Goal: Information Seeking & Learning: Learn about a topic

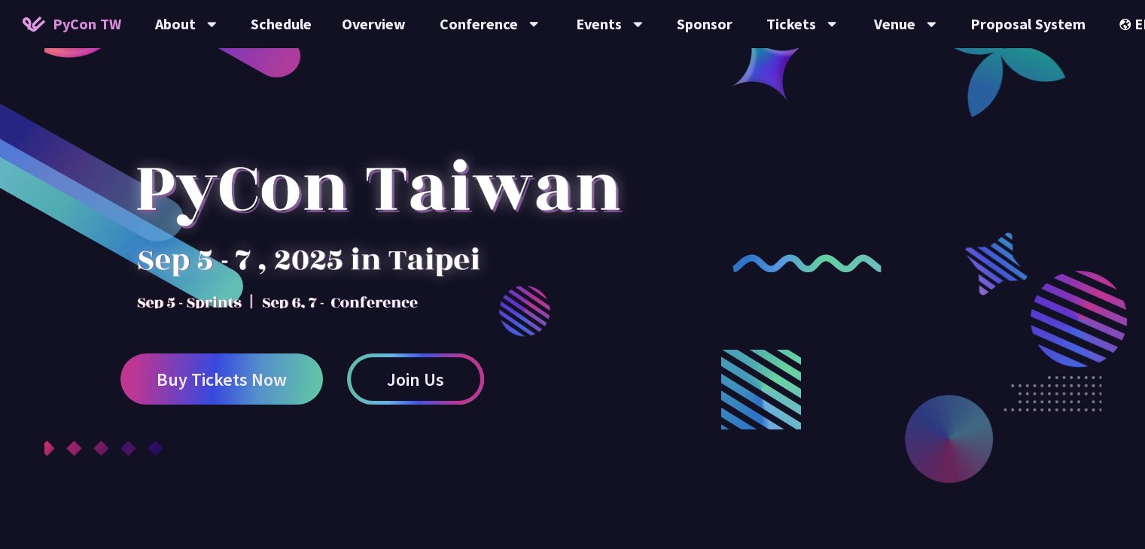
scroll to position [78, 0]
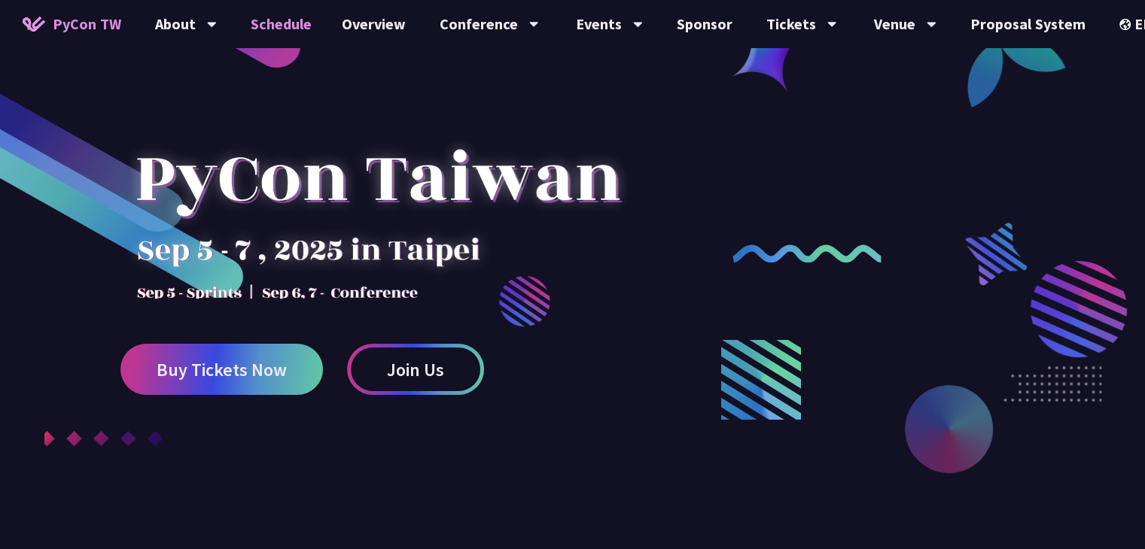
click at [263, 38] on link "Schedule" at bounding box center [281, 24] width 91 height 48
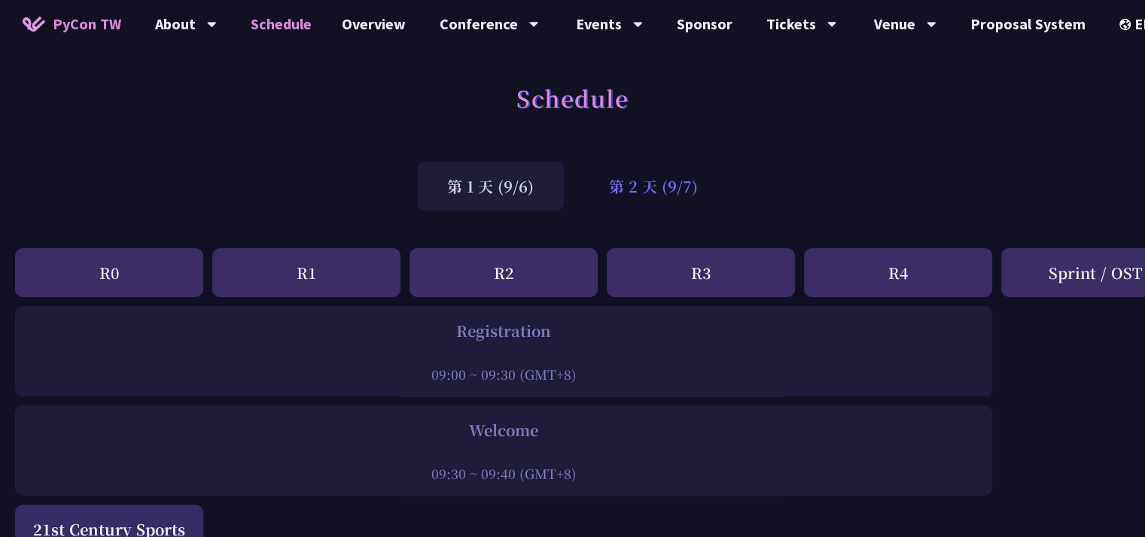
click at [696, 194] on div "第 2 天 (9/7)" at bounding box center [653, 186] width 149 height 49
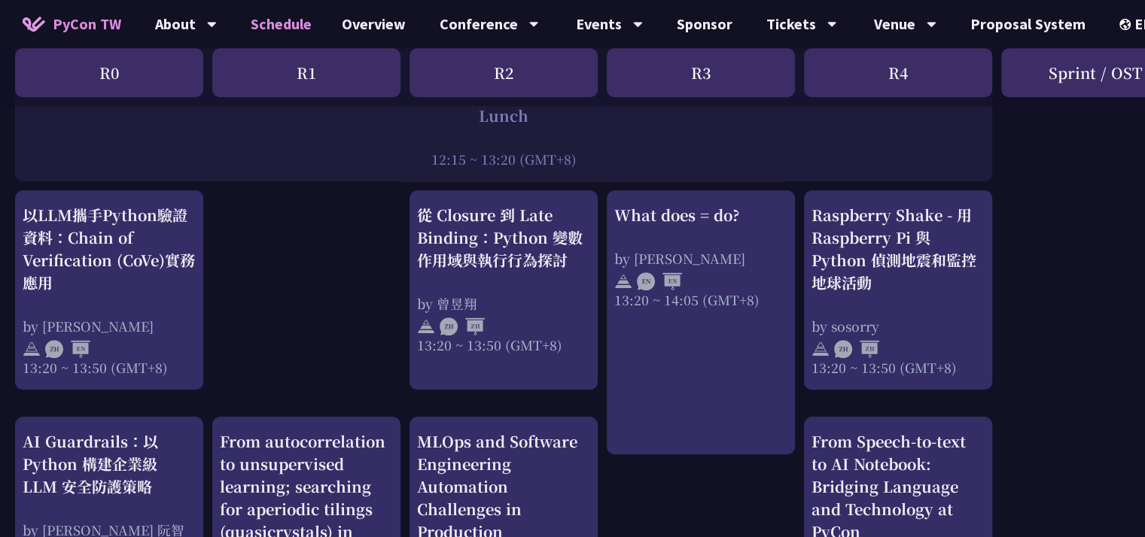
scroll to position [1237, 0]
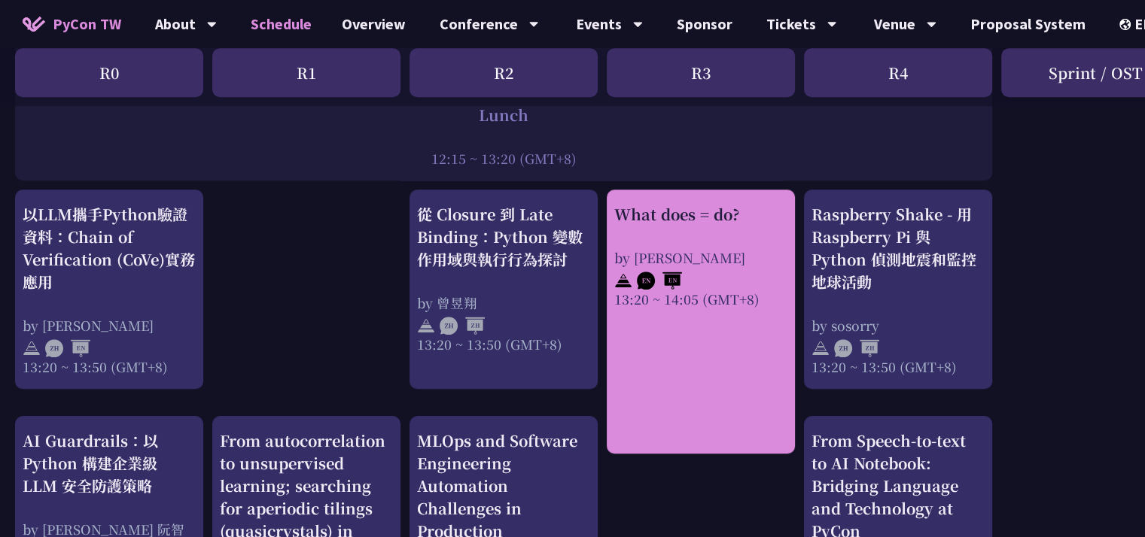
drag, startPoint x: 723, startPoint y: 284, endPoint x: 697, endPoint y: 234, distance: 56.2
click at [697, 234] on div "What does = do? by [PERSON_NAME] 13:20 ~ 14:05 (GMT+8)" at bounding box center [700, 255] width 173 height 105
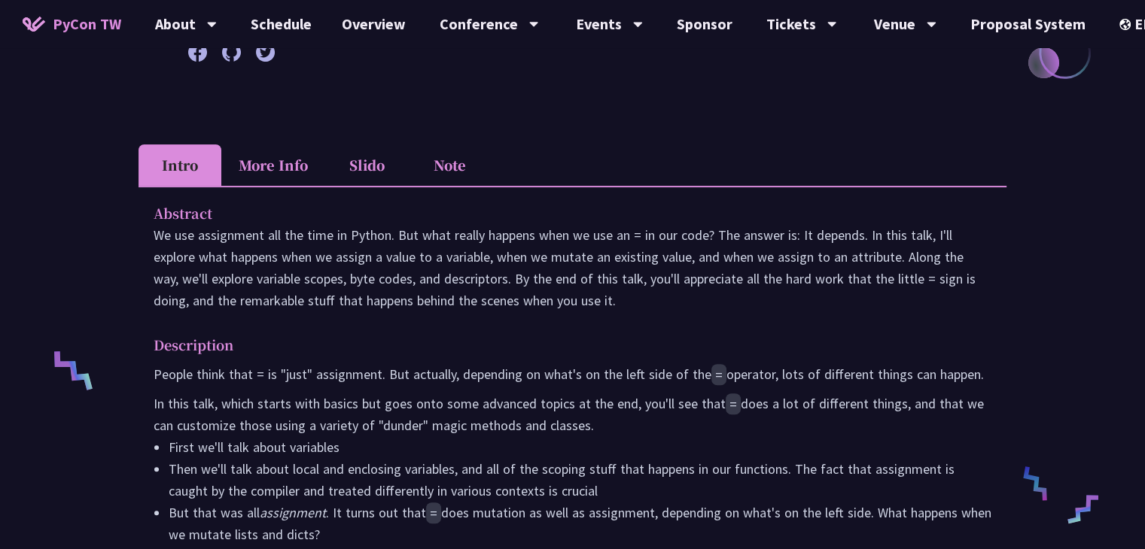
scroll to position [321, 0]
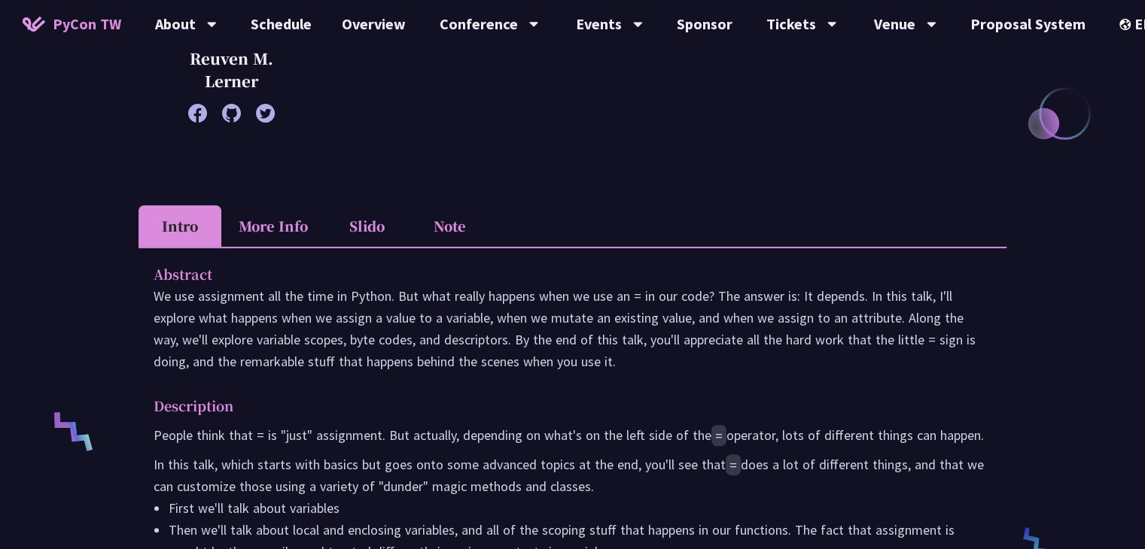
click at [272, 223] on li "More Info" at bounding box center [273, 225] width 104 height 41
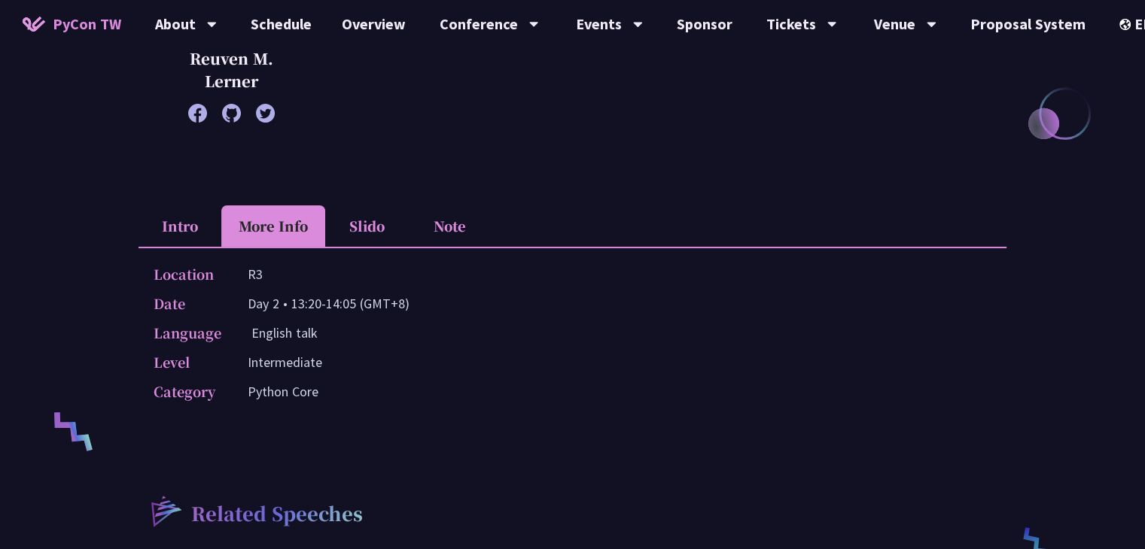
click at [356, 227] on li "Slido" at bounding box center [366, 225] width 83 height 41
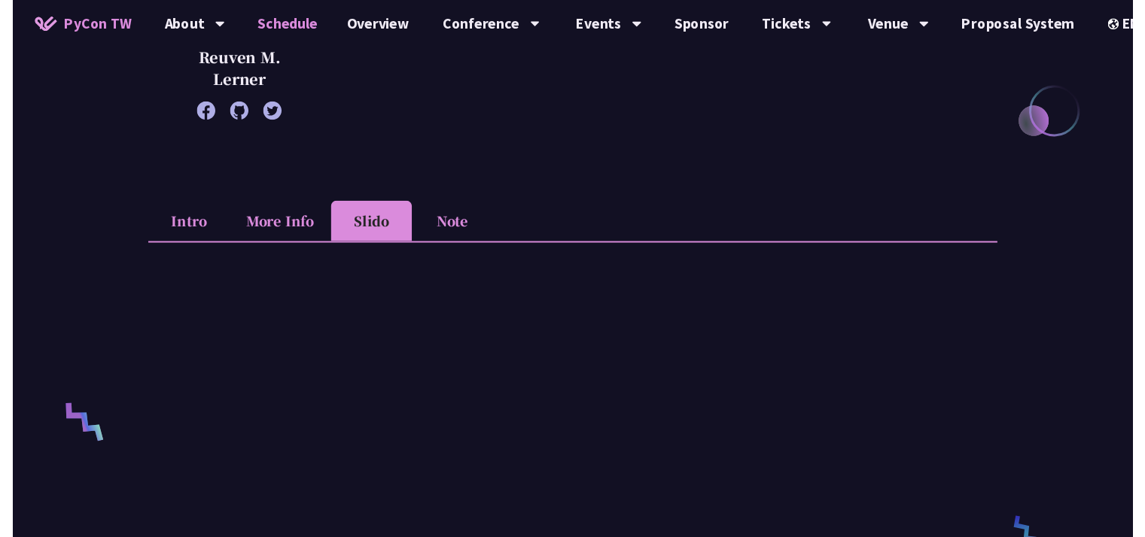
scroll to position [1237, 0]
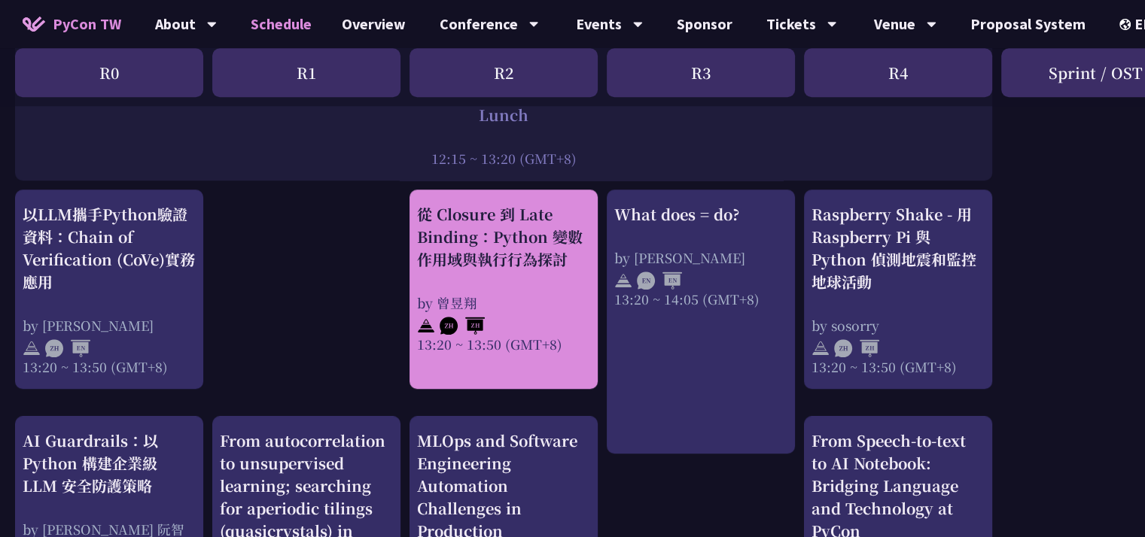
click at [491, 284] on div "從 Closure 到 Late Binding：Python 變數作用域與執行行為探討 by 曾昱翔 13:20 ~ 13:50 (GMT+8)" at bounding box center [503, 278] width 173 height 151
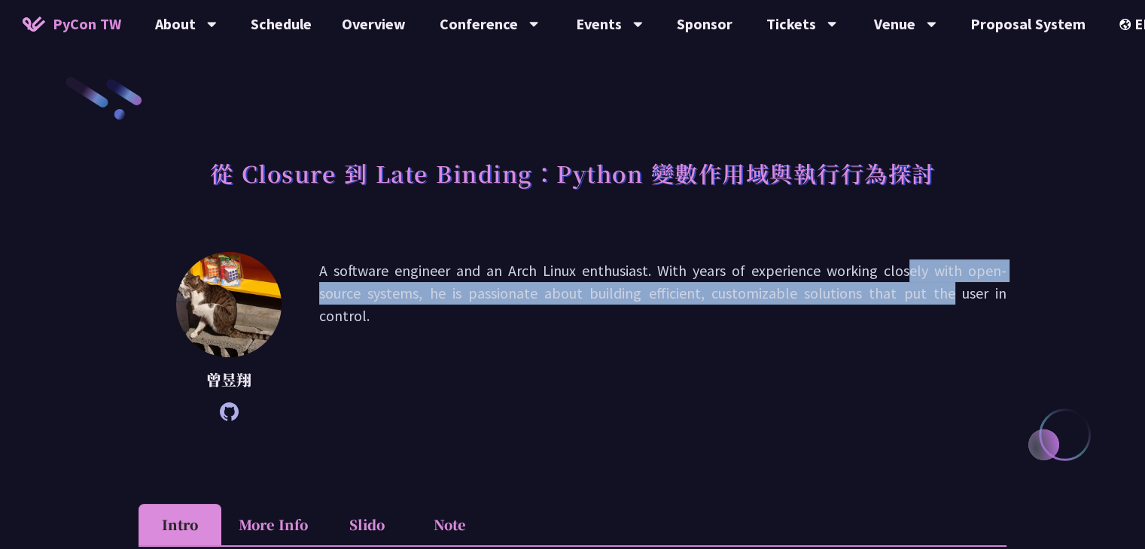
drag, startPoint x: 793, startPoint y: 267, endPoint x: 834, endPoint y: 289, distance: 46.1
click at [834, 289] on p "A software engineer and an Arch Linux enthusiast. With years of experience work…" at bounding box center [662, 337] width 687 height 154
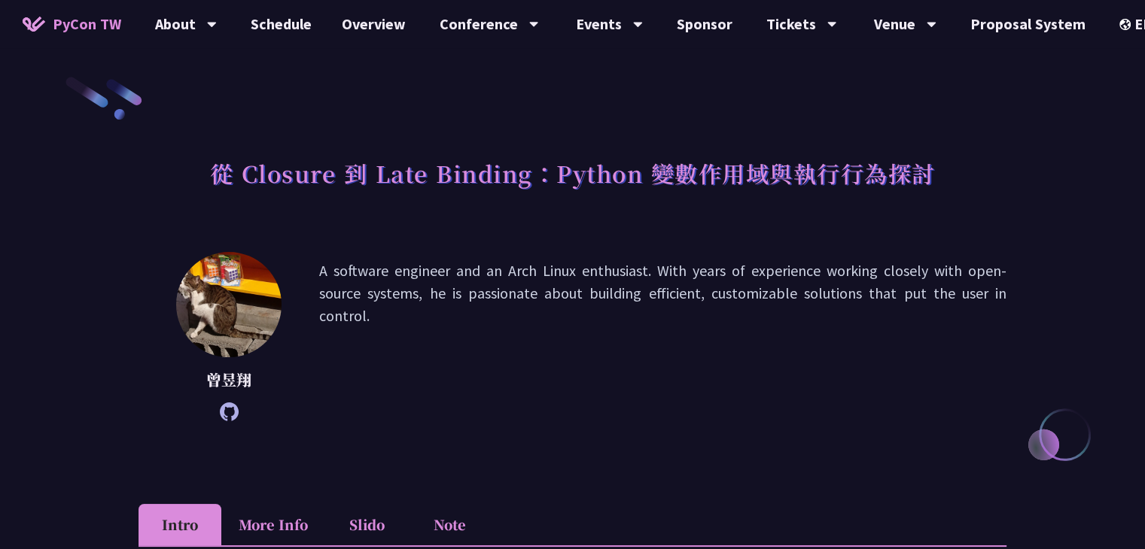
click at [814, 362] on p "A software engineer and an Arch Linux enthusiast. With years of experience work…" at bounding box center [662, 337] width 687 height 154
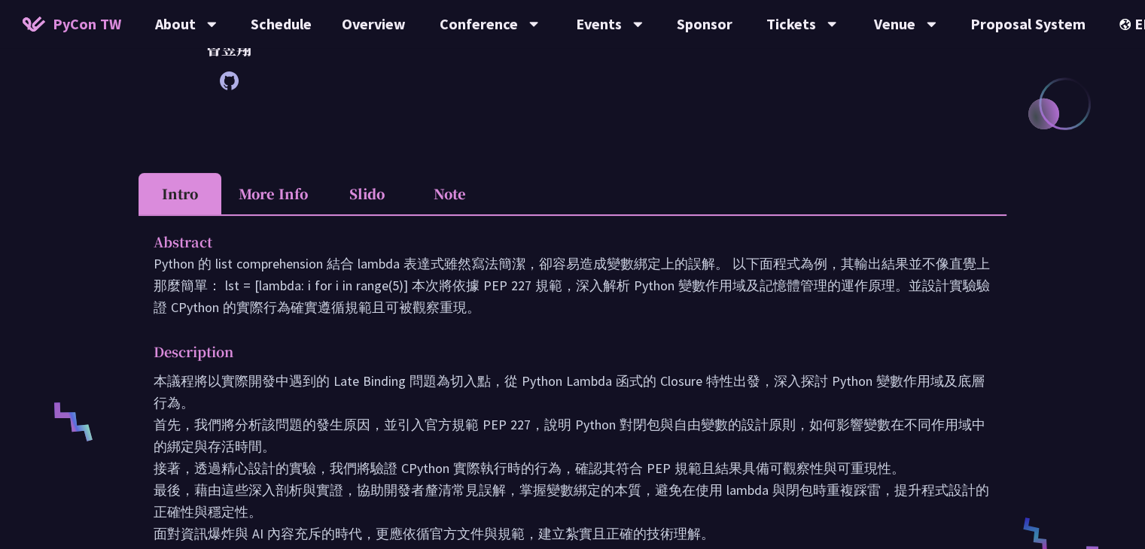
scroll to position [321, 0]
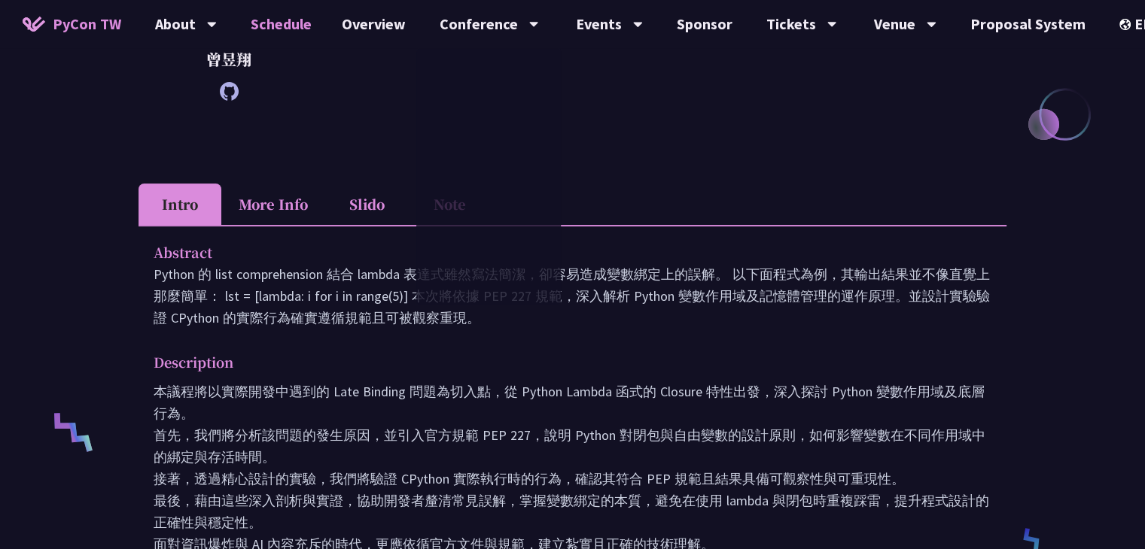
click at [287, 28] on link "Schedule" at bounding box center [281, 24] width 91 height 48
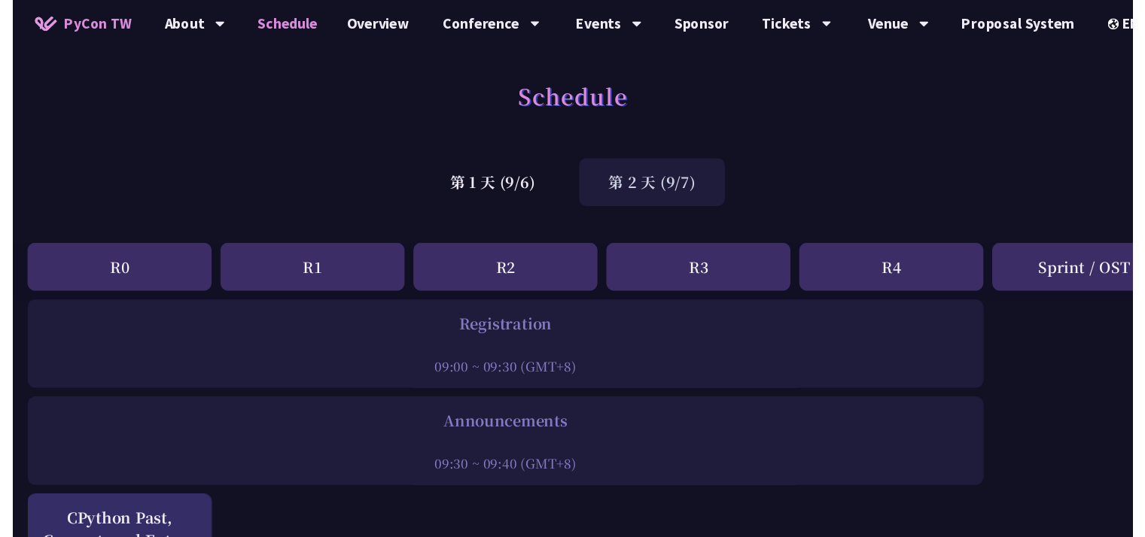
scroll to position [1237, 0]
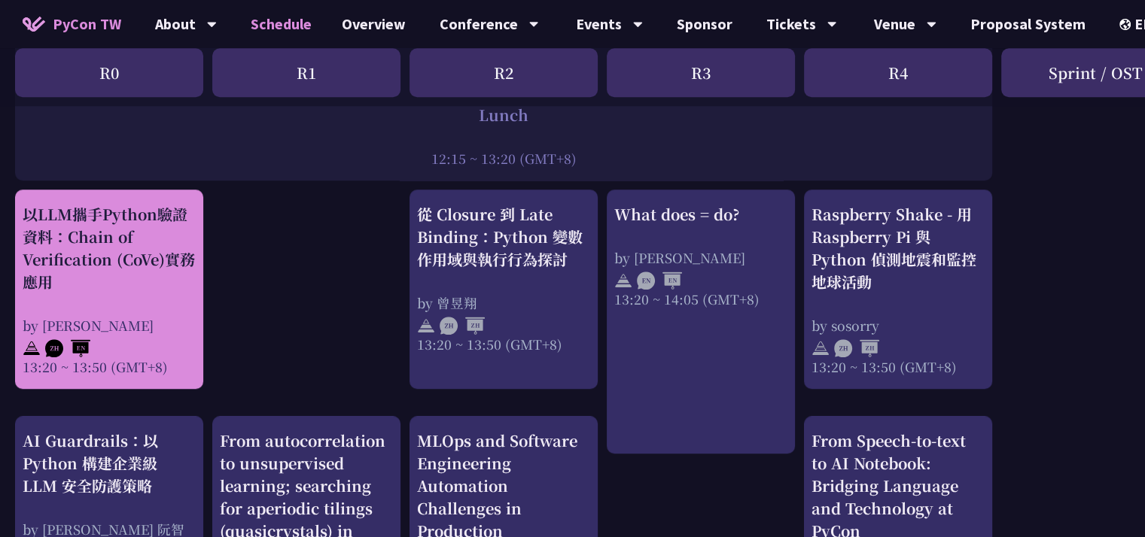
click at [134, 306] on div "以LLM攜手Python驗證資料：Chain of Verification (CoVe)實務應用 by [PERSON_NAME] 13:20 ~ 13:5…" at bounding box center [109, 289] width 173 height 173
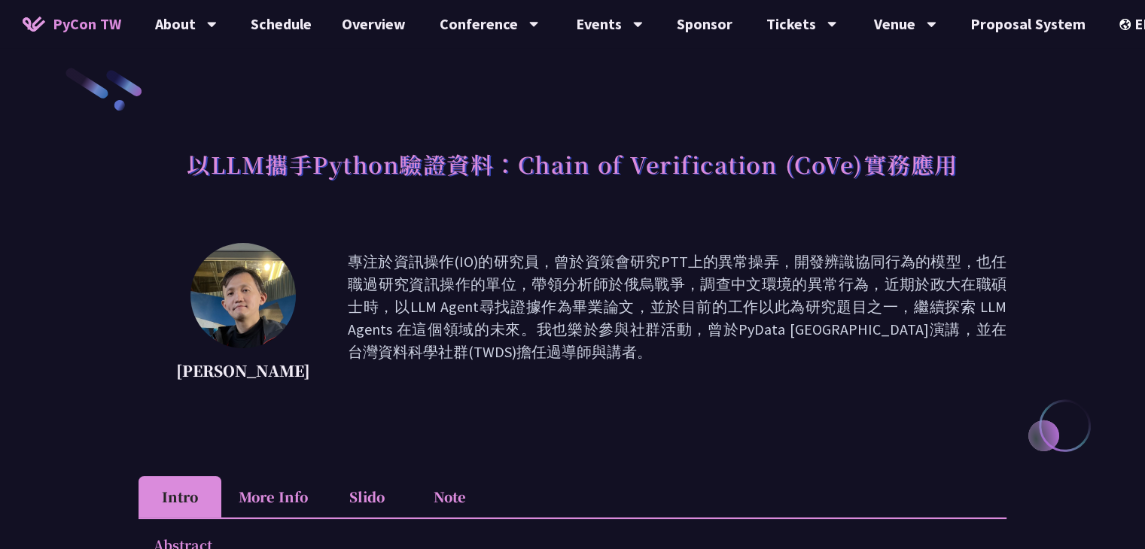
scroll to position [3, 0]
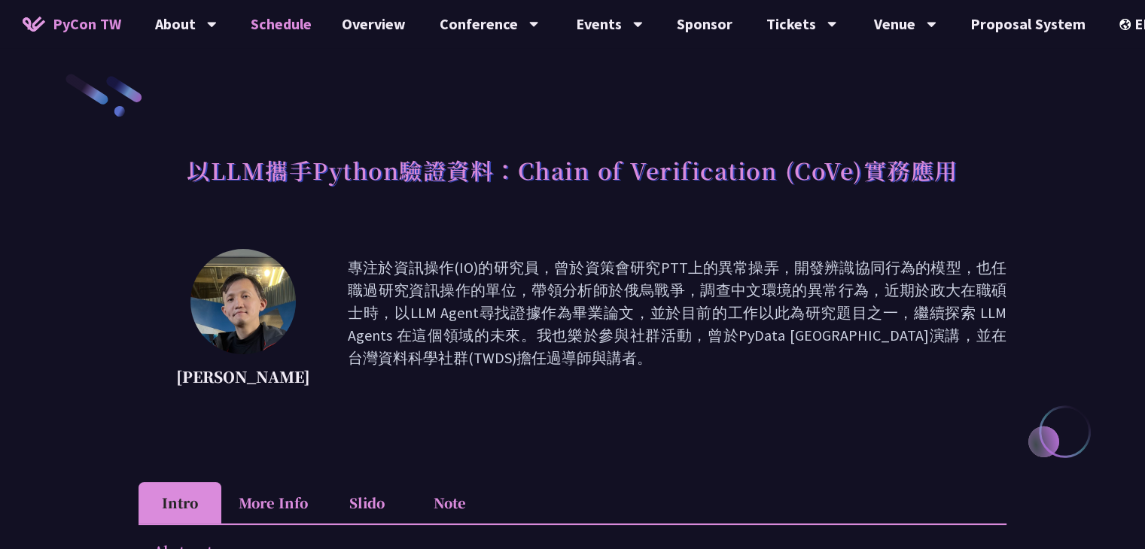
click at [263, 25] on link "Schedule" at bounding box center [281, 24] width 91 height 48
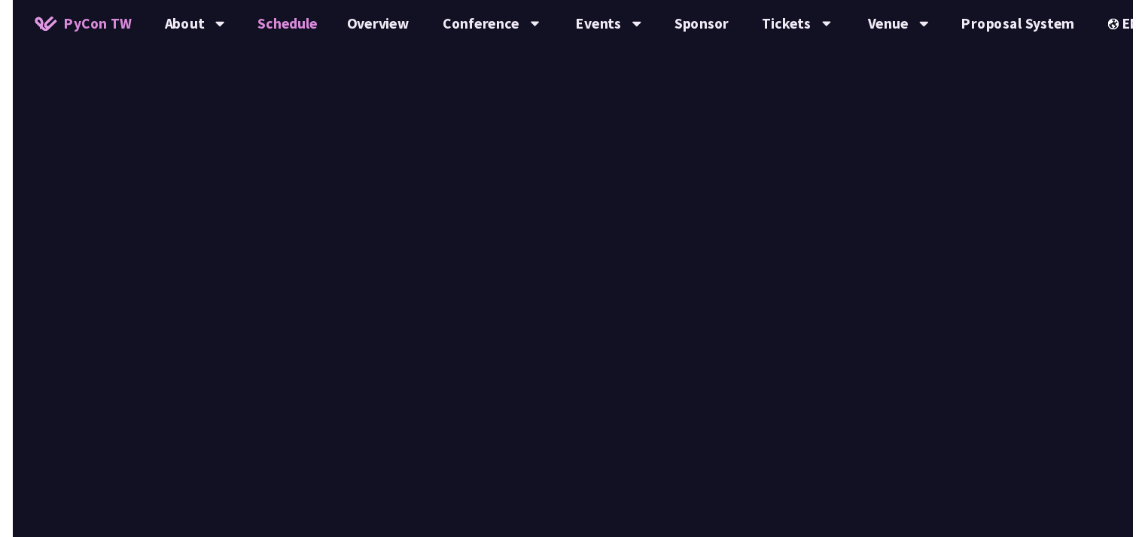
scroll to position [1237, 0]
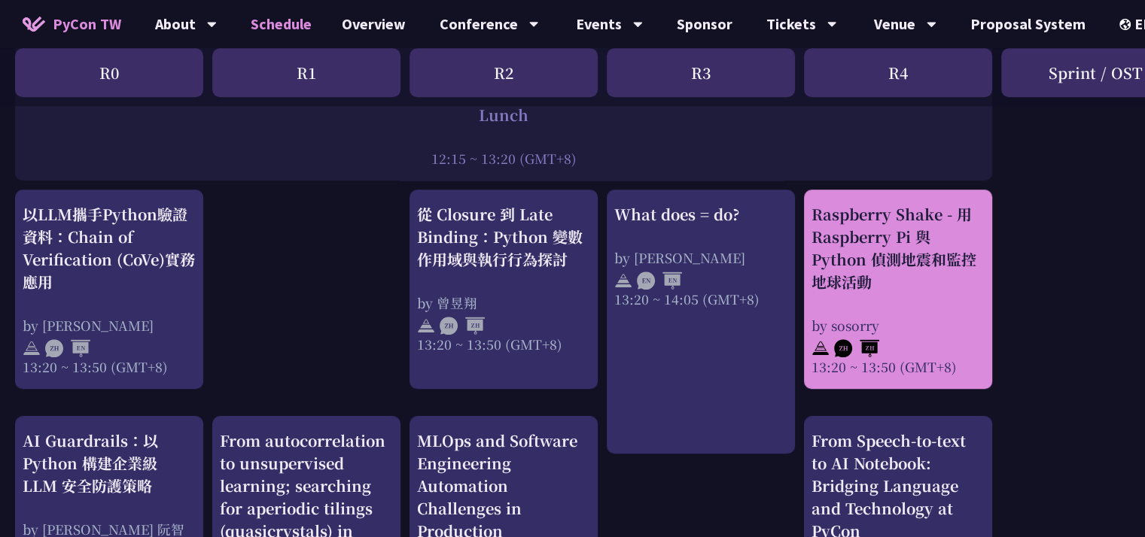
click at [922, 328] on div "by sosorry" at bounding box center [897, 325] width 173 height 19
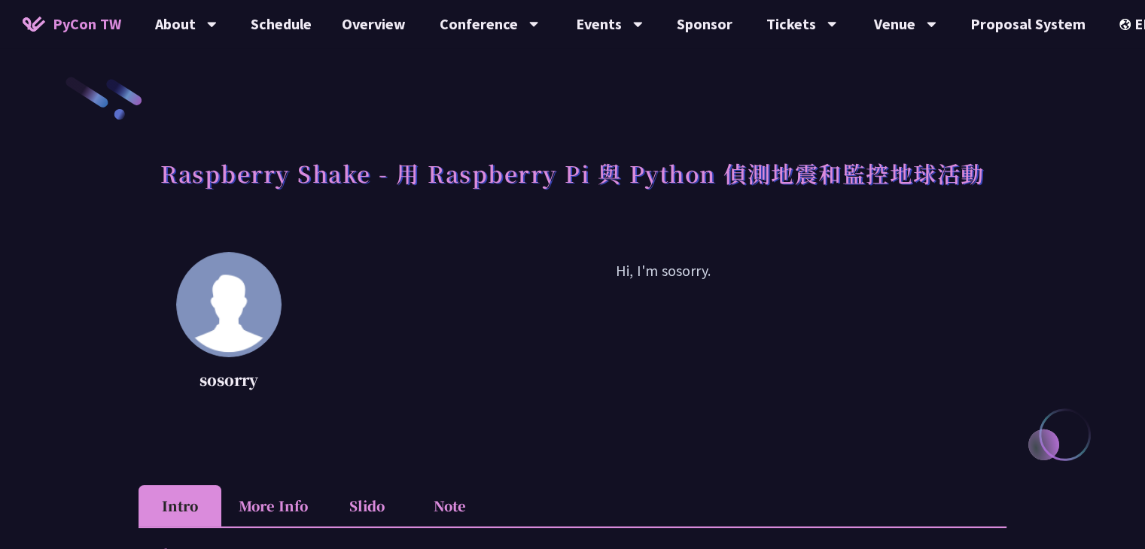
click at [245, 504] on li "More Info" at bounding box center [273, 505] width 104 height 41
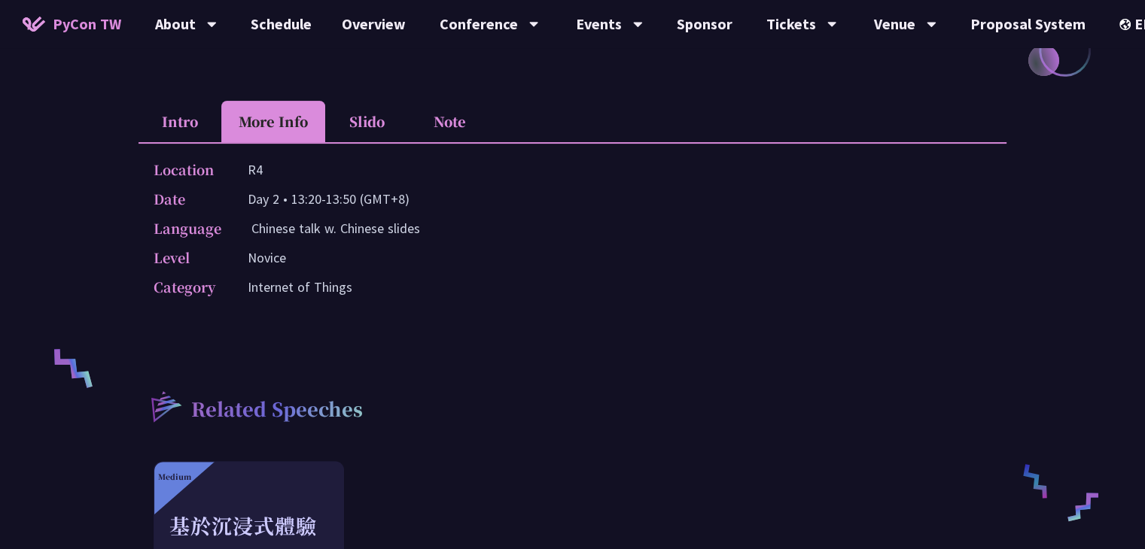
scroll to position [385, 0]
click at [168, 100] on li "Intro" at bounding box center [179, 120] width 83 height 41
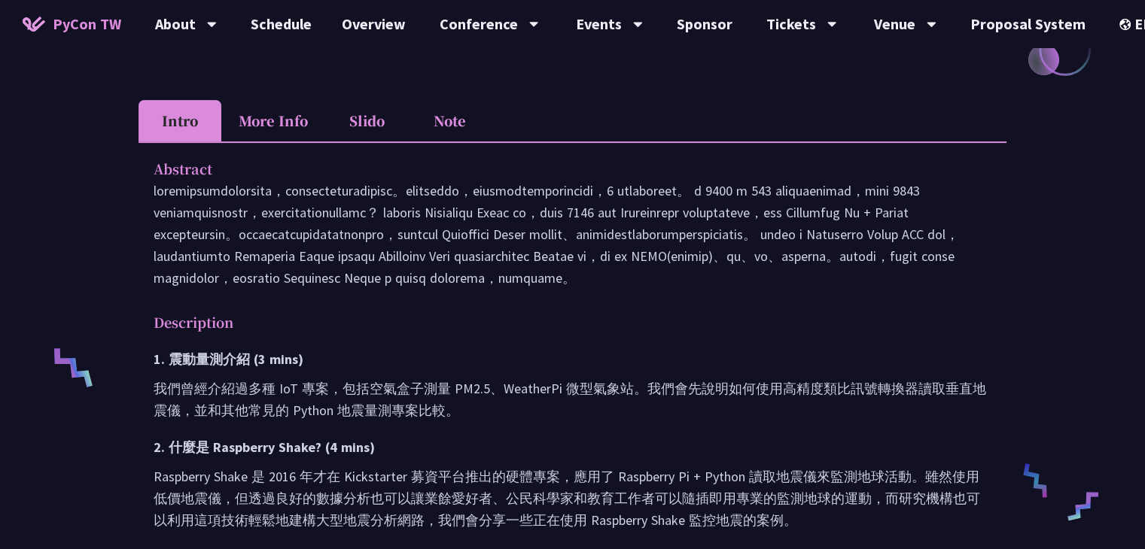
scroll to position [545, 0]
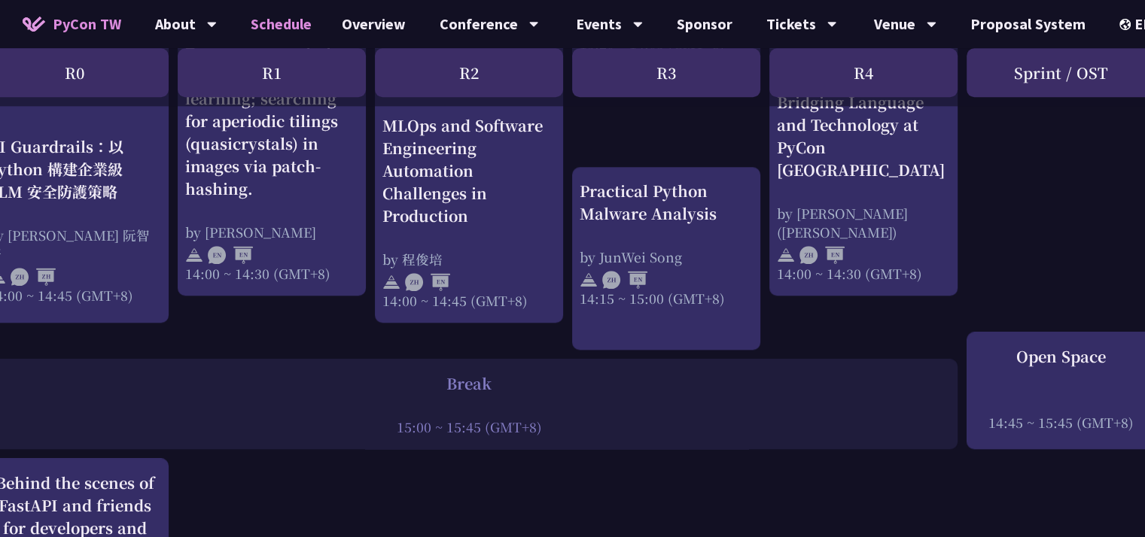
scroll to position [1459, 35]
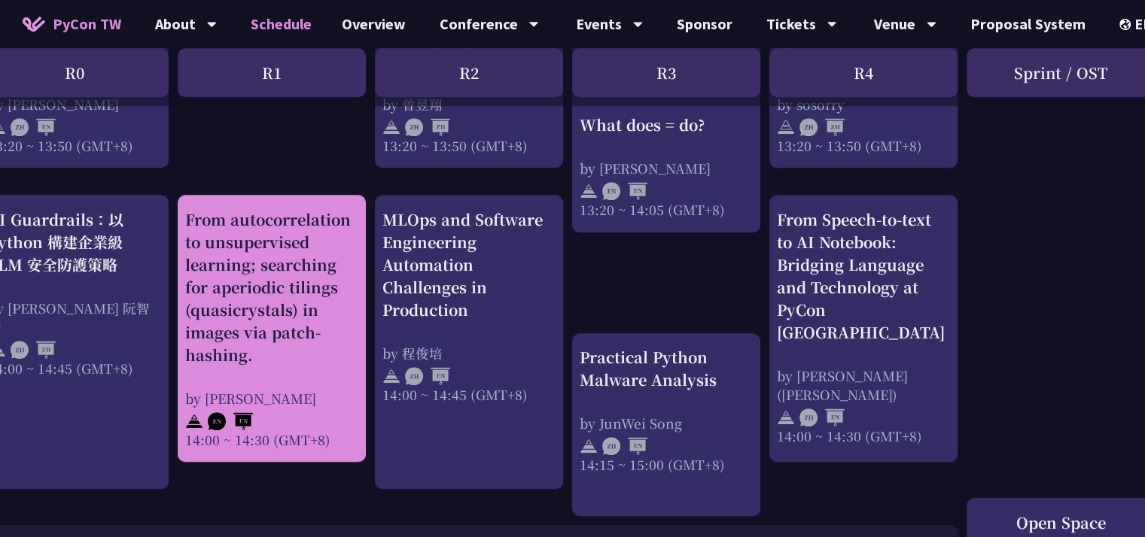
click at [299, 323] on div "From autocorrelation to unsupervised learning; searching for aperiodic tilings …" at bounding box center [271, 287] width 173 height 158
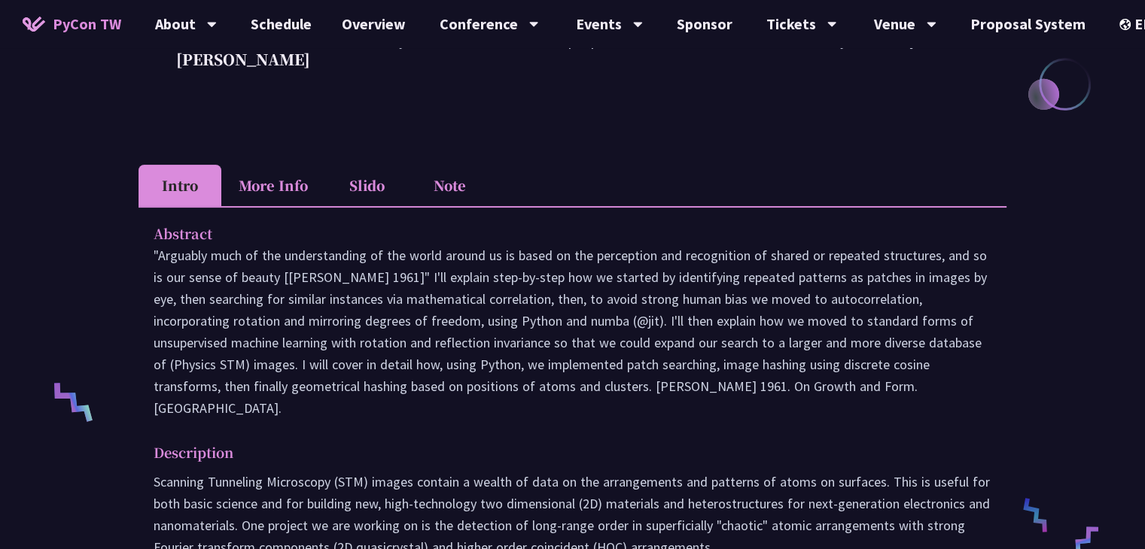
scroll to position [351, 0]
click at [277, 205] on li "More Info" at bounding box center [273, 184] width 104 height 41
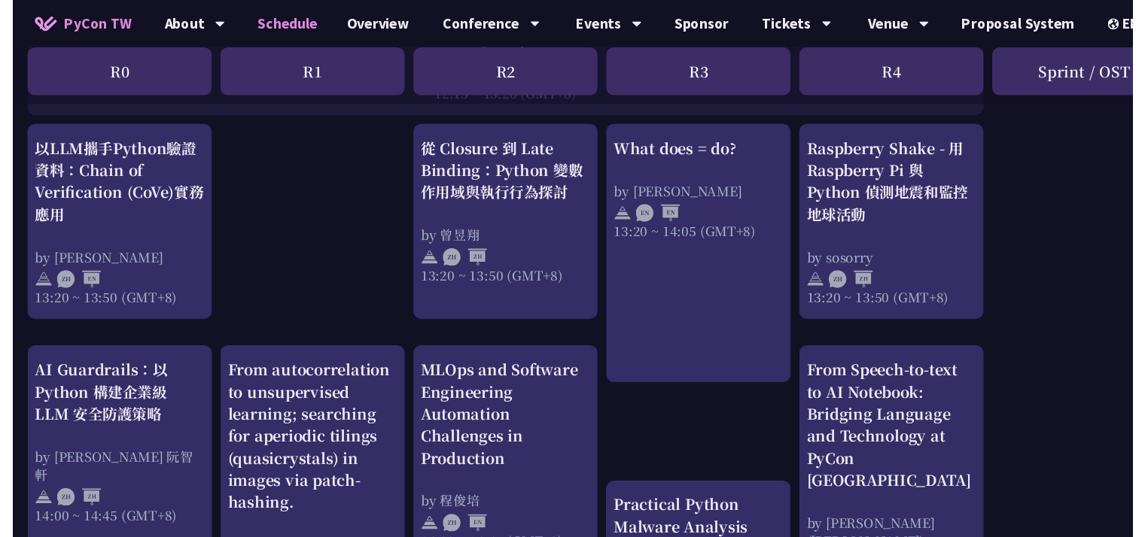
scroll to position [1459, 0]
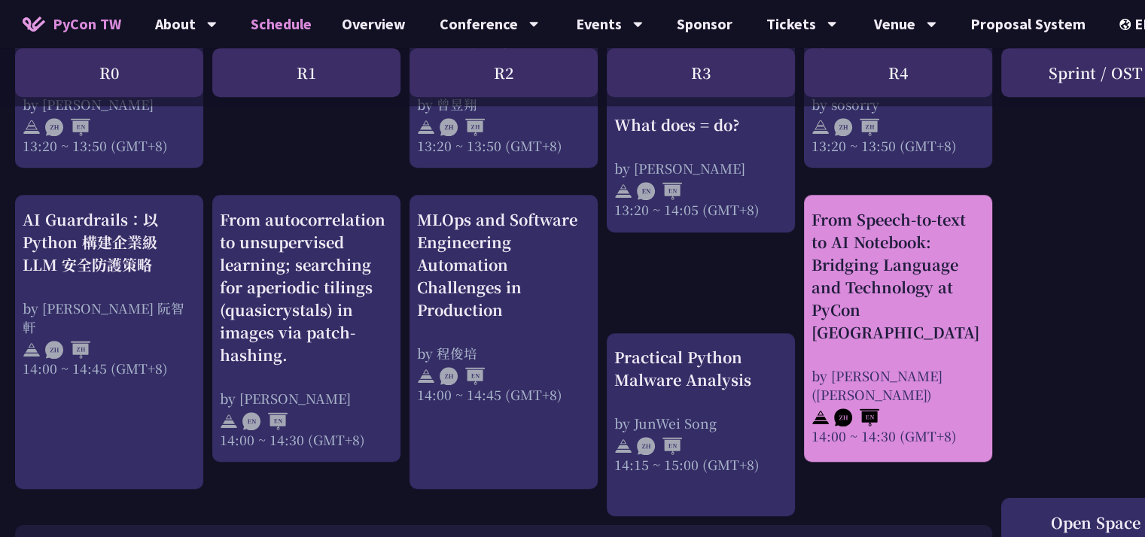
click at [882, 272] on div "From Speech-to-text to AI Notebook: Bridging Language and Technology at PyCon […" at bounding box center [897, 275] width 173 height 135
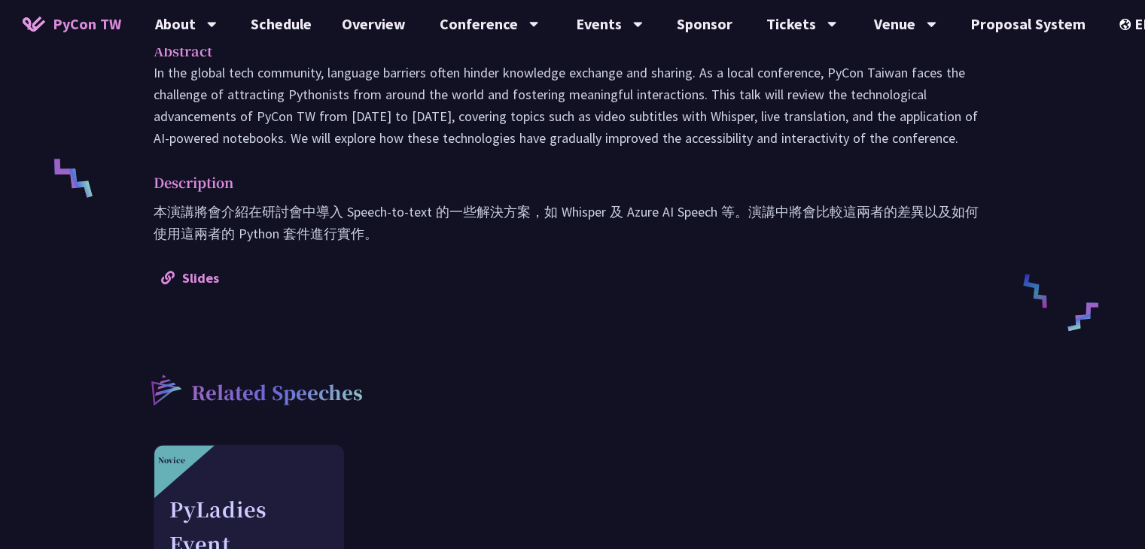
scroll to position [577, 0]
click at [194, 268] on link "Slides" at bounding box center [190, 276] width 58 height 17
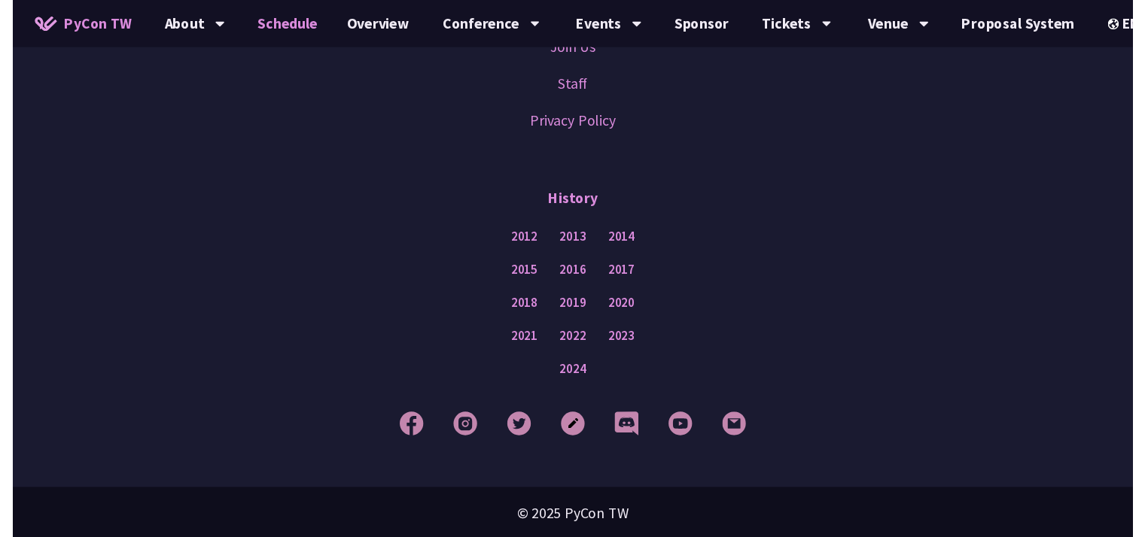
scroll to position [1459, 0]
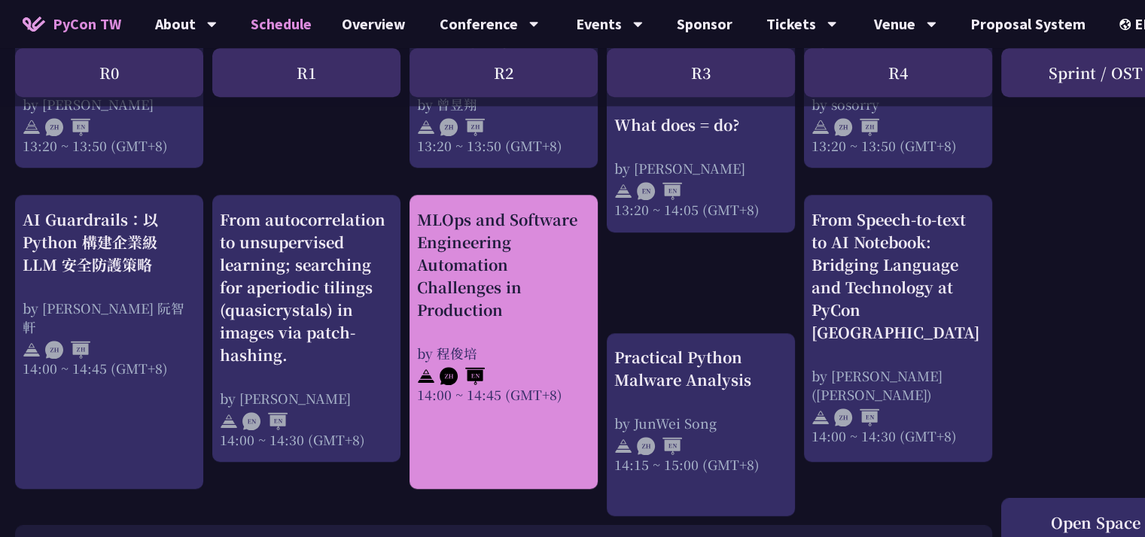
drag, startPoint x: 262, startPoint y: 60, endPoint x: 543, endPoint y: 265, distance: 348.0
click at [543, 265] on div "MLOps and Software Engineering Automation Challenges in Production" at bounding box center [503, 264] width 173 height 113
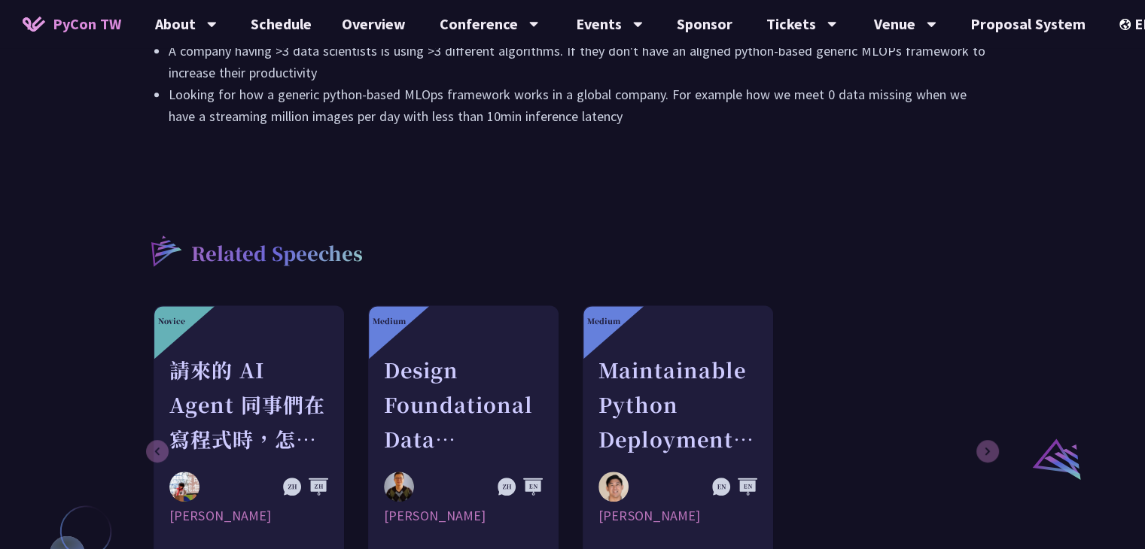
scroll to position [1358, 0]
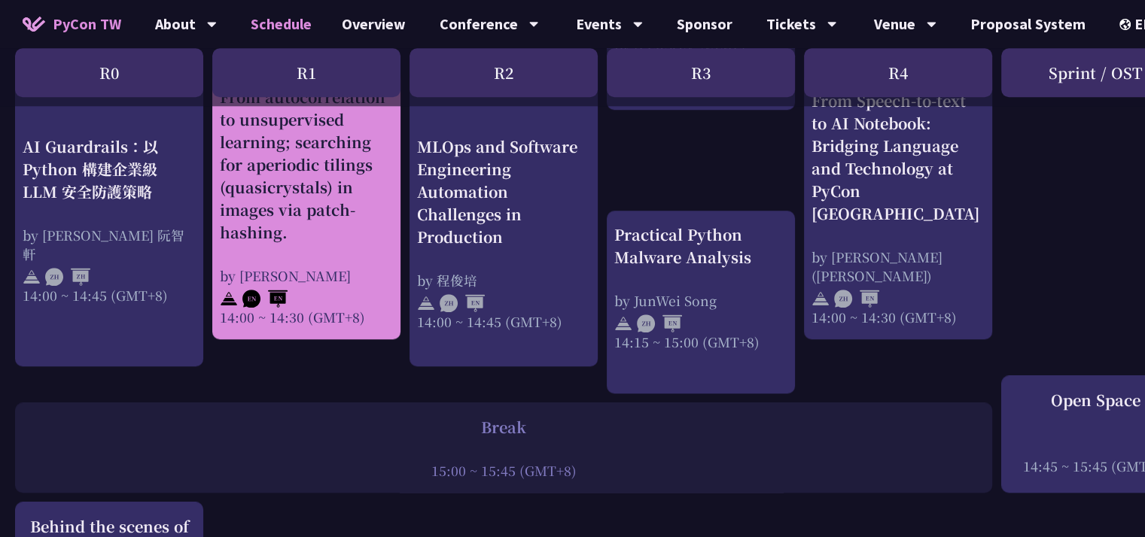
scroll to position [1580, 0]
click at [309, 262] on div "From autocorrelation to unsupervised learning; searching for aperiodic tilings …" at bounding box center [306, 207] width 173 height 241
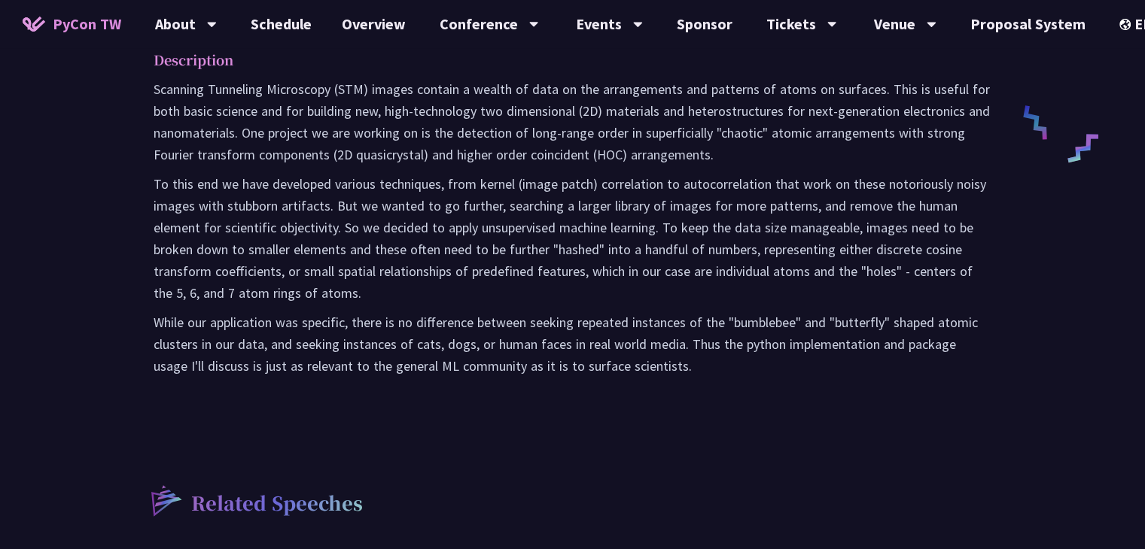
scroll to position [744, 0]
drag, startPoint x: 716, startPoint y: 131, endPoint x: 762, endPoint y: 134, distance: 45.3
click at [762, 134] on p "Scanning Tunneling Microscopy (STM) images contain a wealth of data on the arra…" at bounding box center [573, 121] width 838 height 87
drag, startPoint x: 157, startPoint y: 154, endPoint x: 241, endPoint y: 151, distance: 84.3
click at [241, 151] on p "Scanning Tunneling Microscopy (STM) images contain a wealth of data on the arra…" at bounding box center [573, 121] width 838 height 87
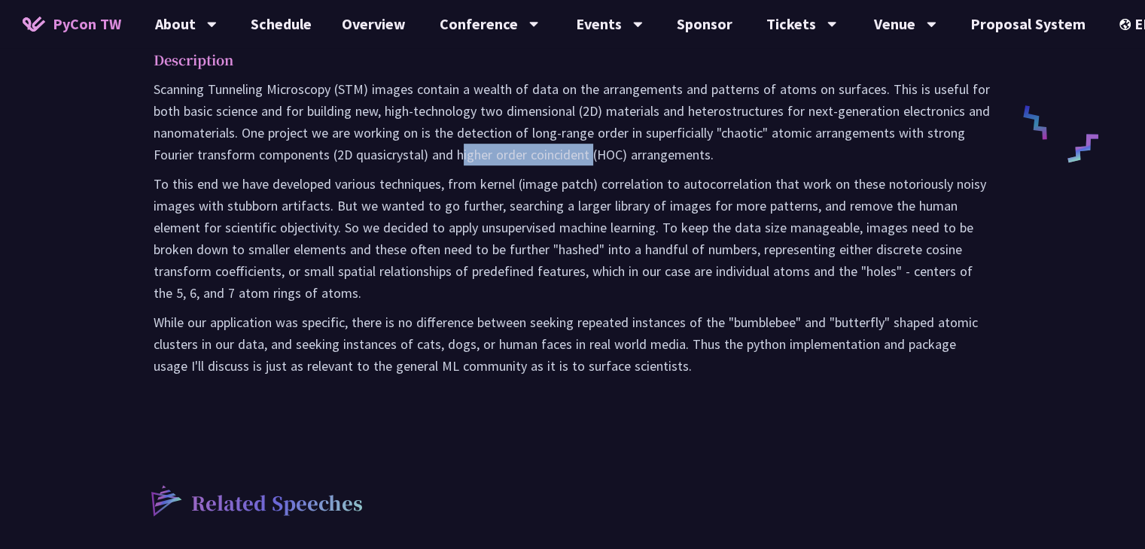
drag, startPoint x: 462, startPoint y: 155, endPoint x: 593, endPoint y: 163, distance: 131.2
click at [593, 163] on p "Scanning Tunneling Microscopy (STM) images contain a wealth of data on the arra…" at bounding box center [573, 121] width 838 height 87
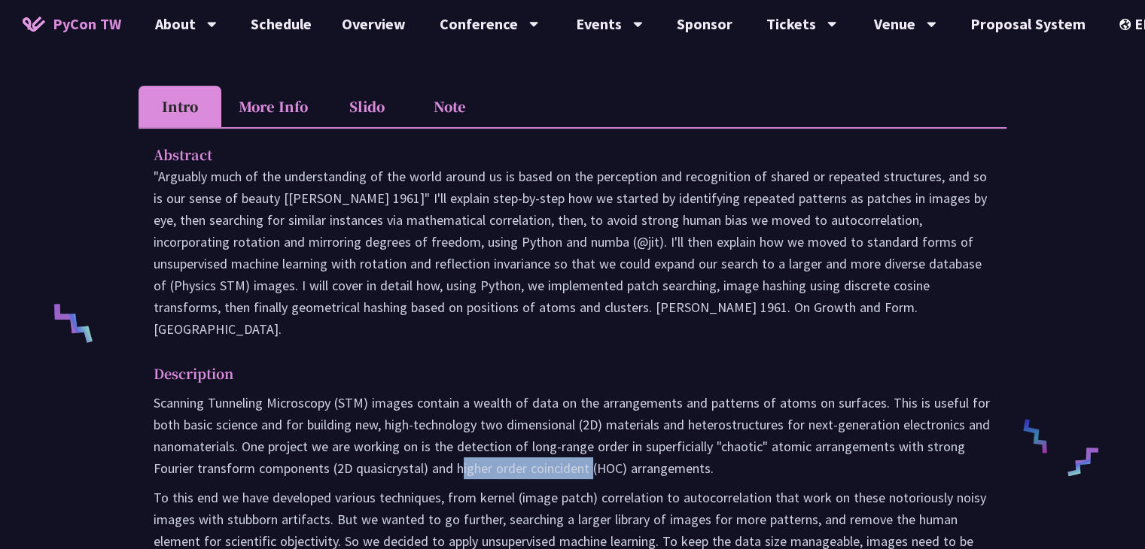
scroll to position [429, 0]
drag, startPoint x: 510, startPoint y: 267, endPoint x: 534, endPoint y: 272, distance: 23.8
click at [534, 272] on p ""Arguably much of the understanding of the world around us is based on the perc…" at bounding box center [573, 253] width 838 height 175
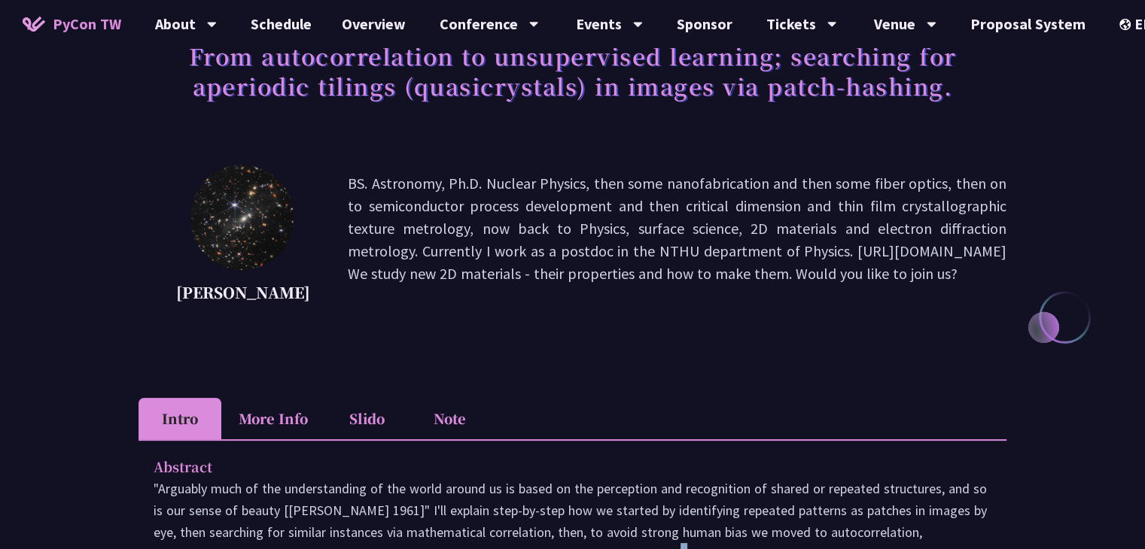
scroll to position [117, 0]
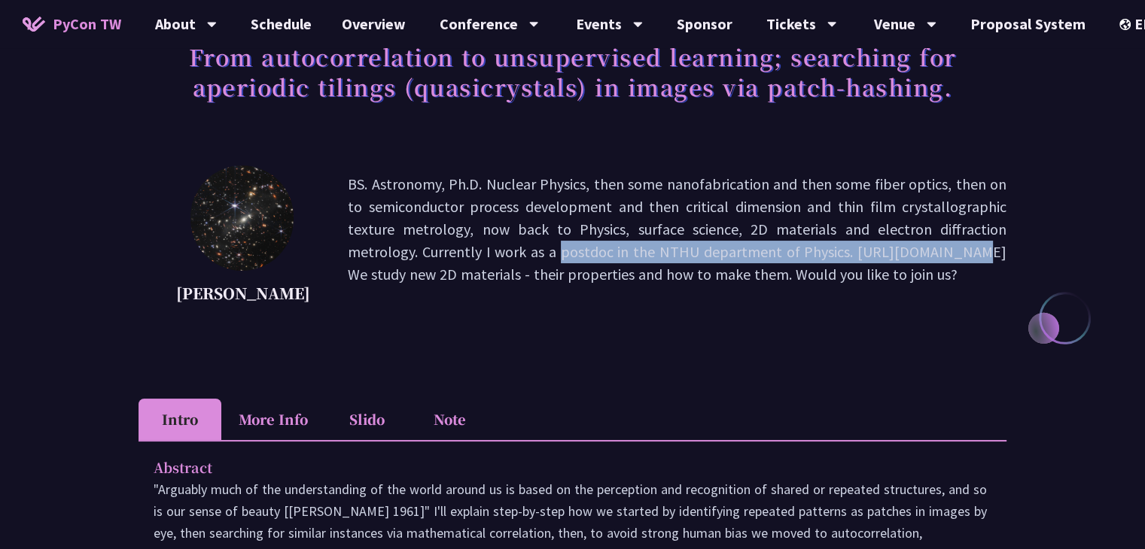
drag, startPoint x: 670, startPoint y: 253, endPoint x: 978, endPoint y: 239, distance: 308.2
click at [978, 239] on p "BS. Astronomy, Ph.D. Nuclear Physics, then some nanofabrication and then some f…" at bounding box center [677, 240] width 659 height 135
copy p "ntly I work as a postdoc in the NTHU department of Physics."
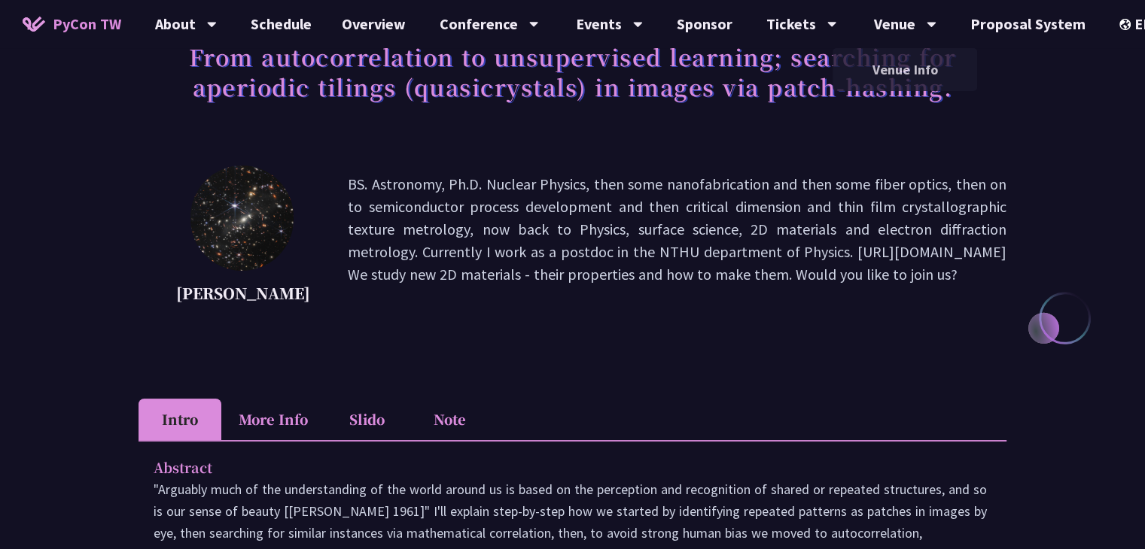
click at [741, 263] on p "BS. Astronomy, Ph.D. Nuclear Physics, then some nanofabrication and then some f…" at bounding box center [677, 240] width 659 height 135
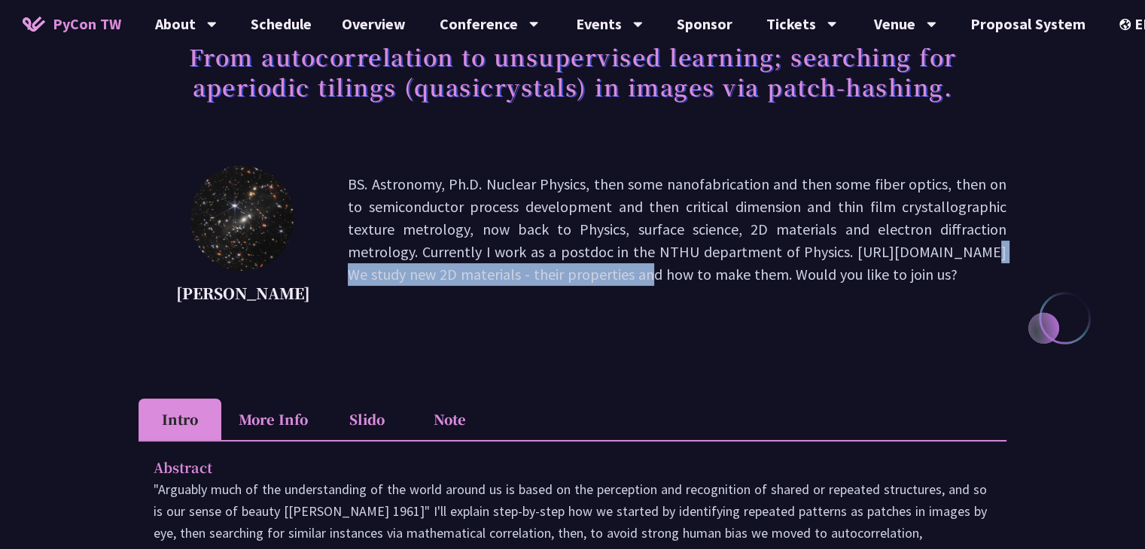
drag, startPoint x: 673, startPoint y: 254, endPoint x: 982, endPoint y: 252, distance: 309.3
click at [982, 252] on p "BS. Astronomy, Ph.D. Nuclear Physics, then some nanofabrication and then some f…" at bounding box center [677, 240] width 659 height 135
copy p "[URL][DOMAIN_NAME]"
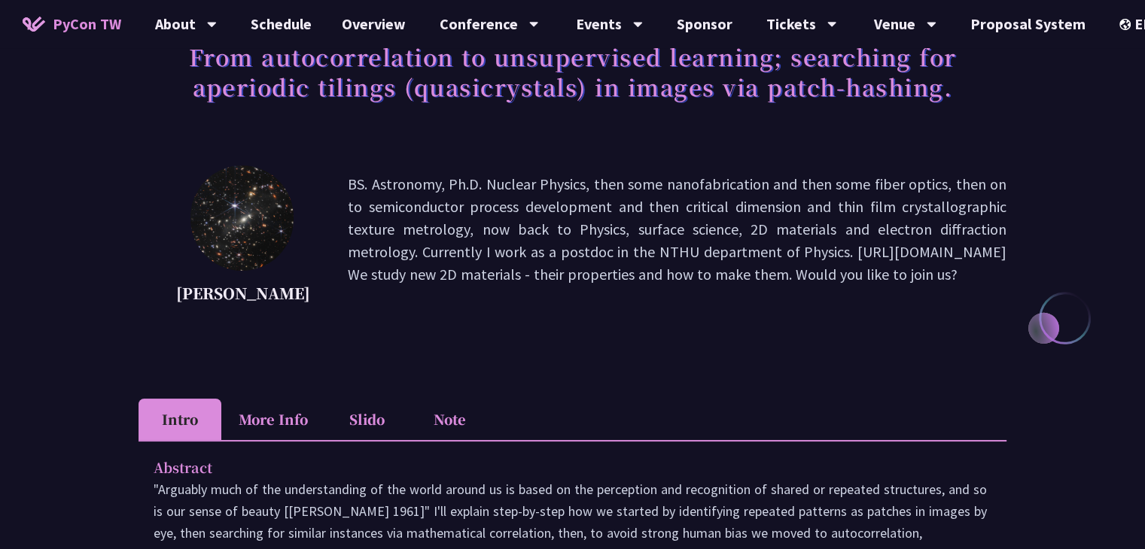
click at [297, 440] on li "More Info" at bounding box center [273, 419] width 104 height 41
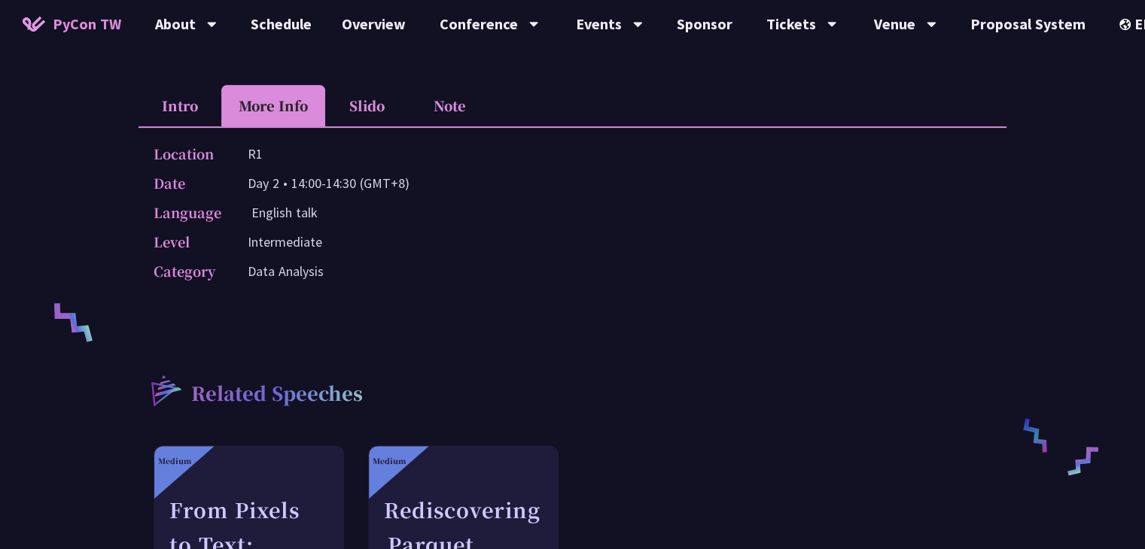
scroll to position [430, 0]
click at [271, 33] on link "Schedule" at bounding box center [281, 24] width 91 height 48
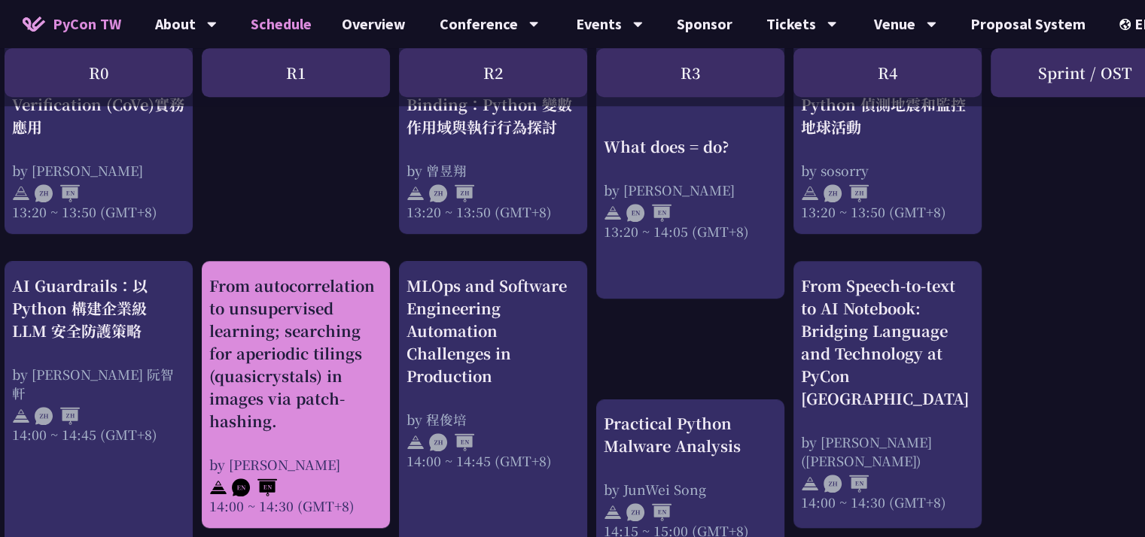
scroll to position [1391, 11]
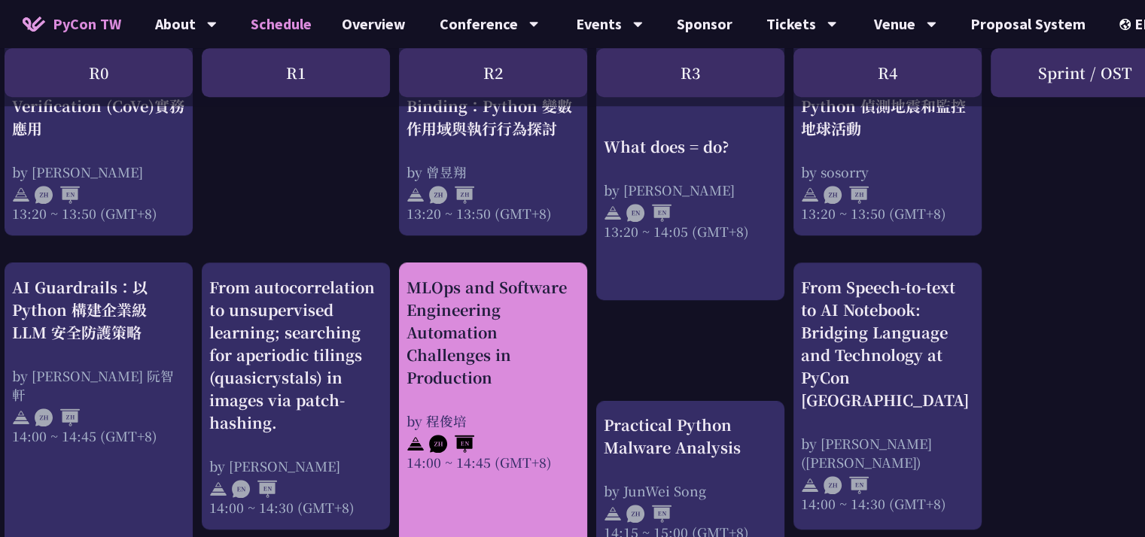
click at [491, 361] on div "MLOps and Software Engineering Automation Challenges in Production" at bounding box center [492, 332] width 173 height 113
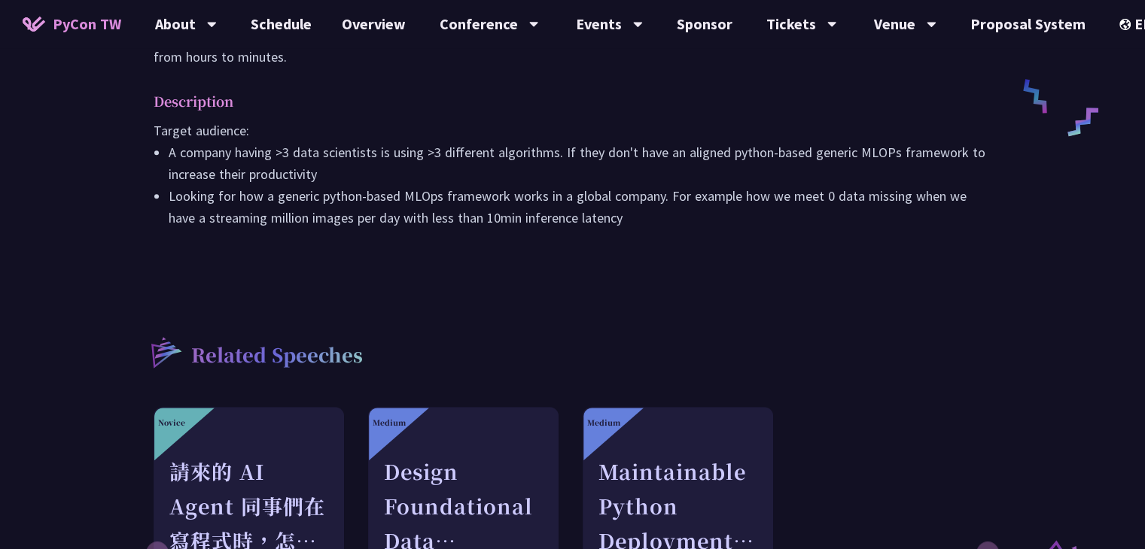
scroll to position [769, 0]
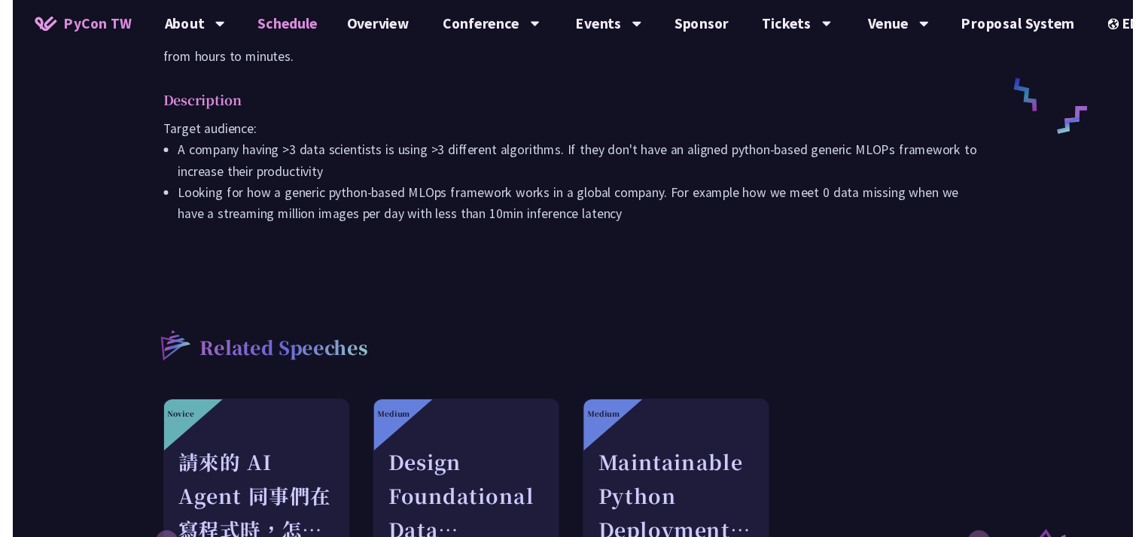
scroll to position [1391, 0]
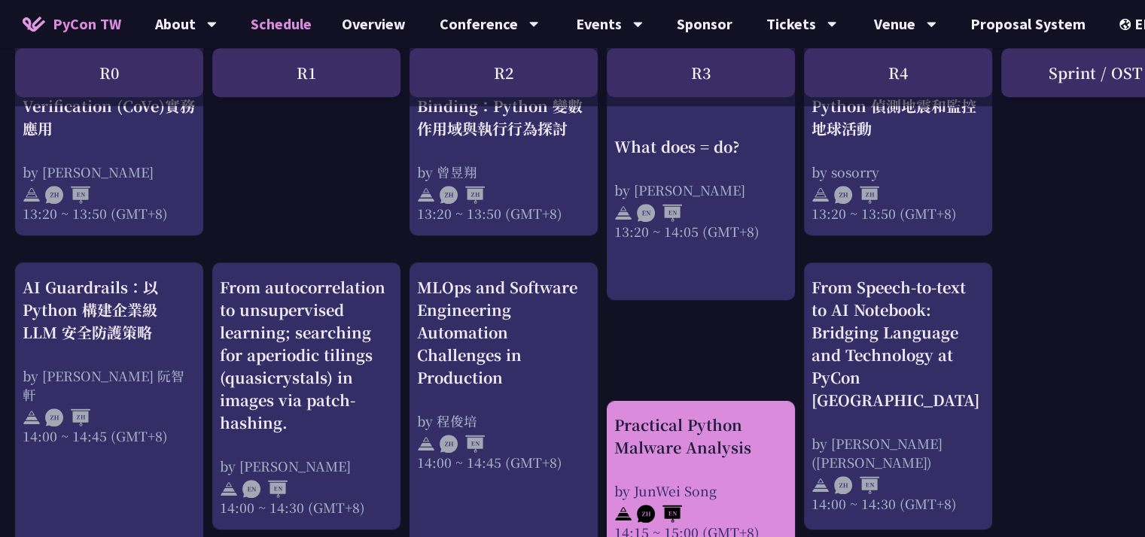
drag, startPoint x: 711, startPoint y: 453, endPoint x: 670, endPoint y: 446, distance: 42.1
click at [670, 446] on div "Practical Python Malware Analysis" at bounding box center [700, 436] width 173 height 45
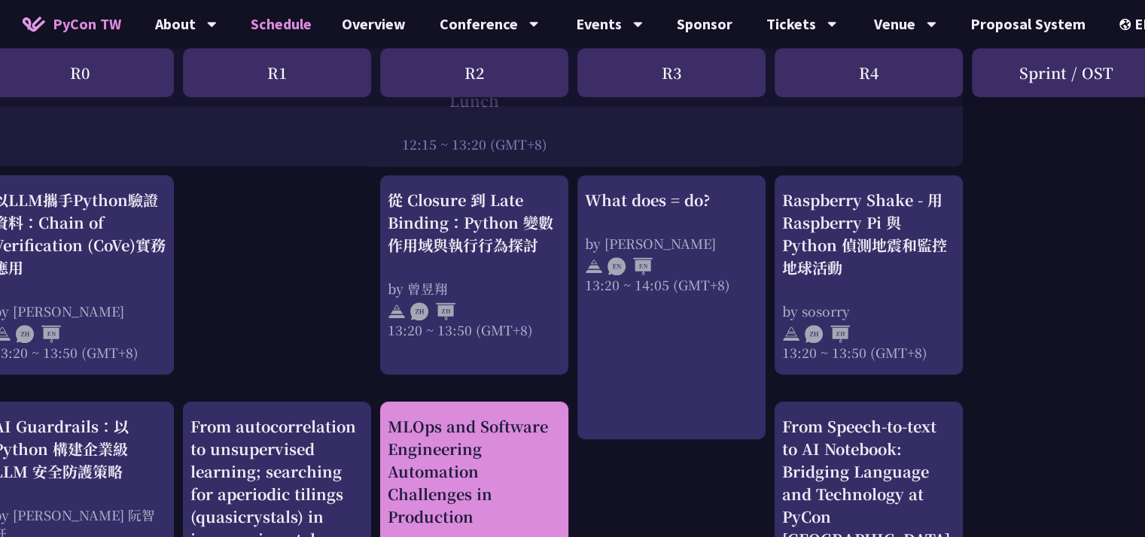
scroll to position [1250, 29]
